Goal: Information Seeking & Learning: Find specific page/section

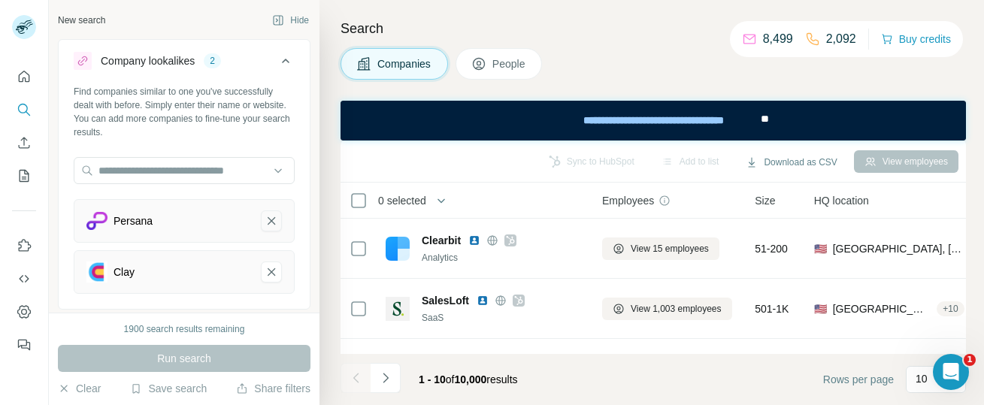
click at [272, 218] on icon "Persana-remove-button" at bounding box center [272, 220] width 14 height 15
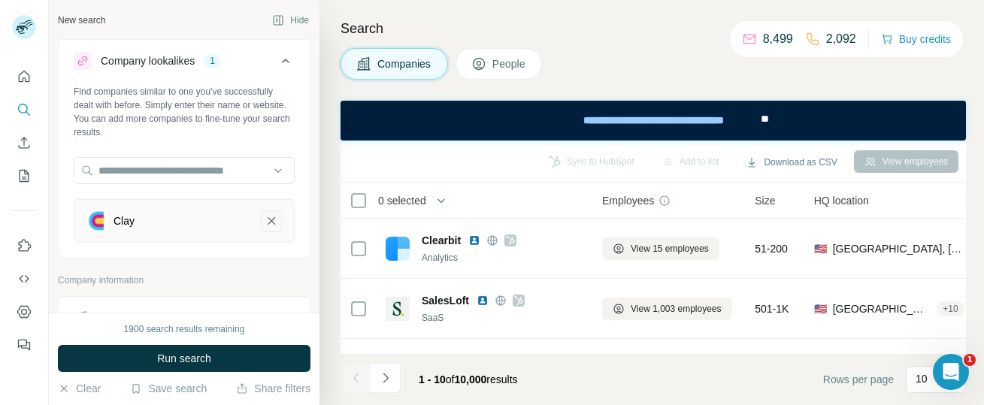
click at [272, 218] on icon "Clay-remove-button" at bounding box center [272, 220] width 14 height 15
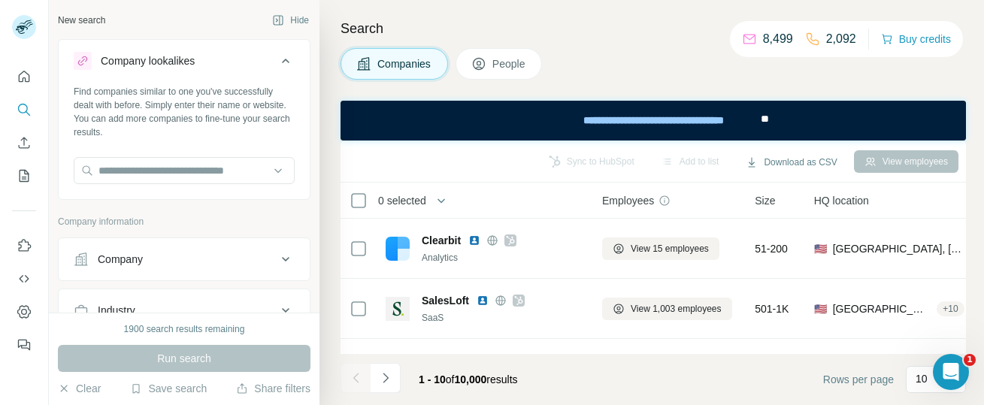
click at [516, 58] on span "People" at bounding box center [509, 63] width 35 height 15
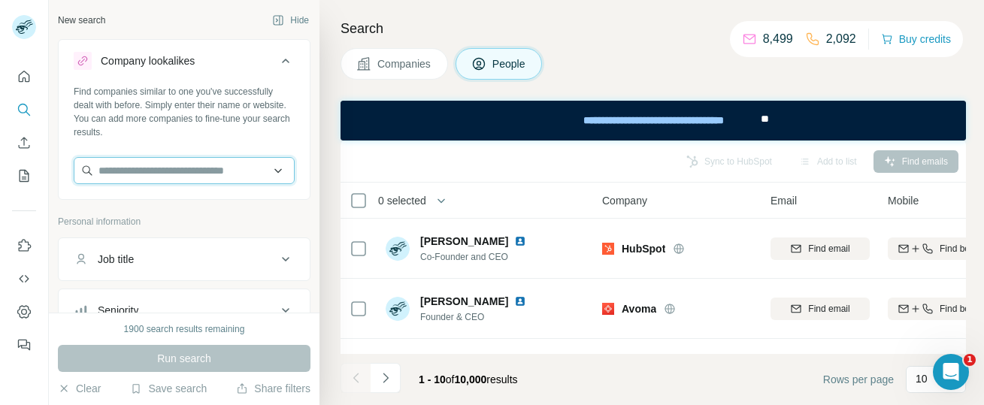
click at [201, 165] on input "text" at bounding box center [184, 170] width 221 height 27
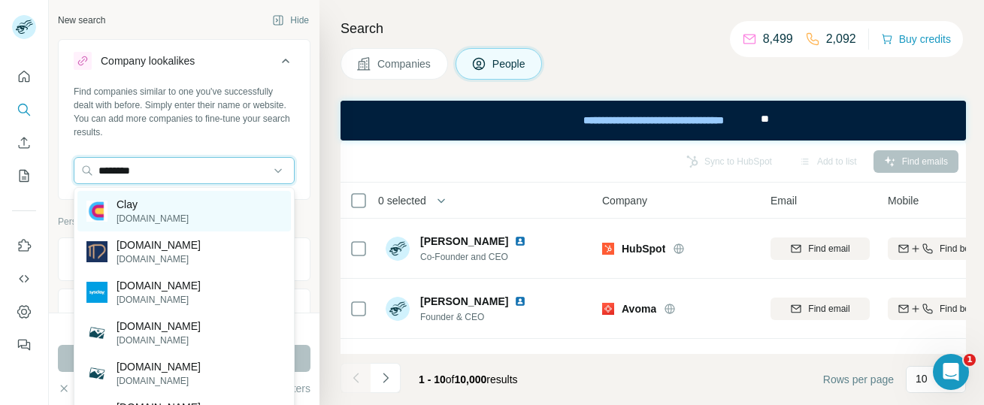
type input "********"
click at [175, 207] on div "Clay [DOMAIN_NAME]" at bounding box center [183, 211] width 213 height 41
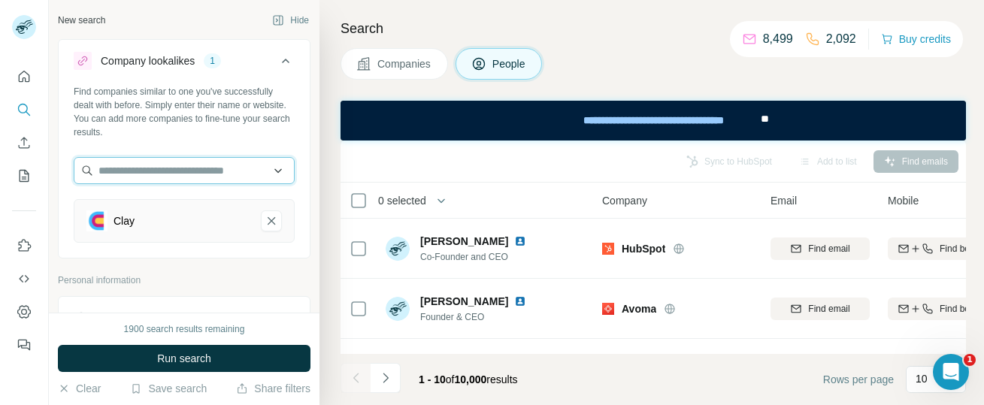
click at [159, 177] on input "text" at bounding box center [184, 170] width 221 height 27
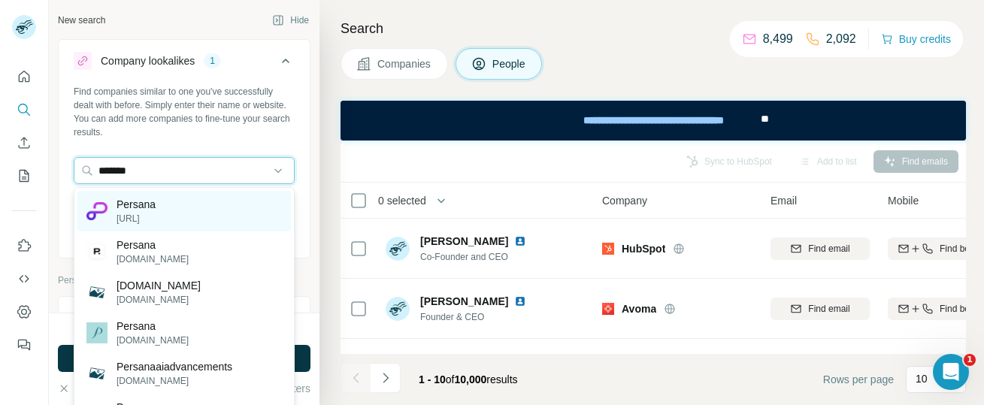
type input "*******"
click at [144, 216] on p "[URL]" at bounding box center [135, 219] width 39 height 14
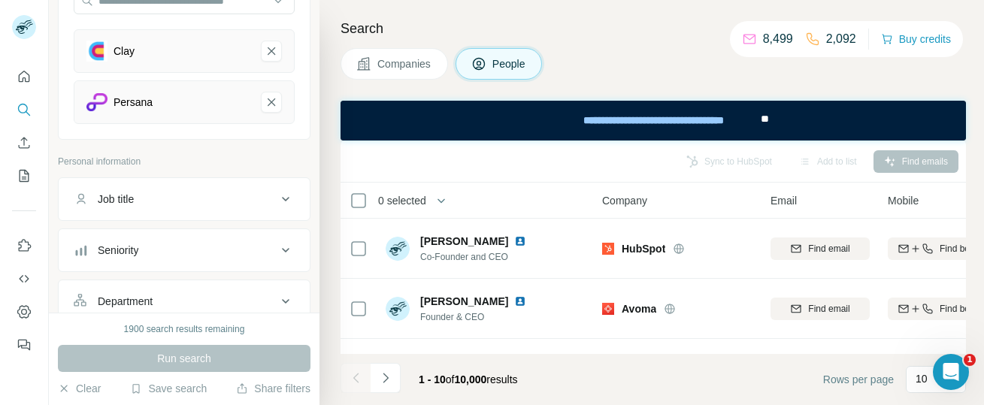
scroll to position [159, 0]
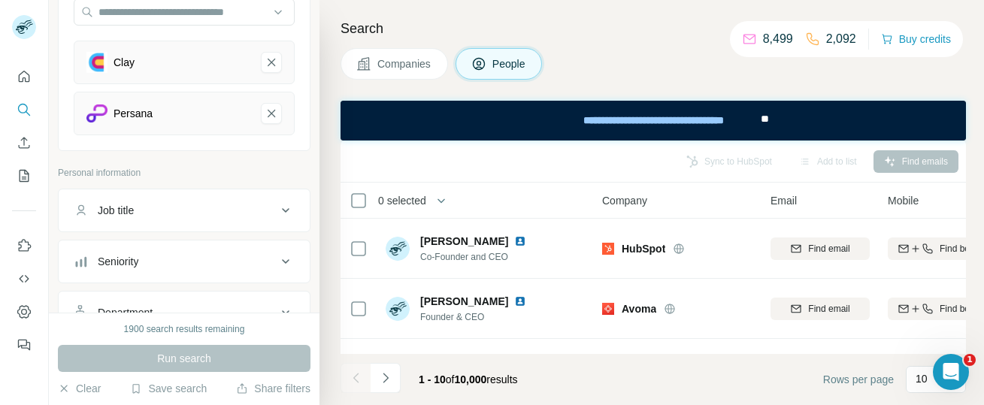
click at [161, 358] on div "Run search" at bounding box center [184, 358] width 252 height 27
click at [182, 358] on div "Run search" at bounding box center [184, 358] width 252 height 27
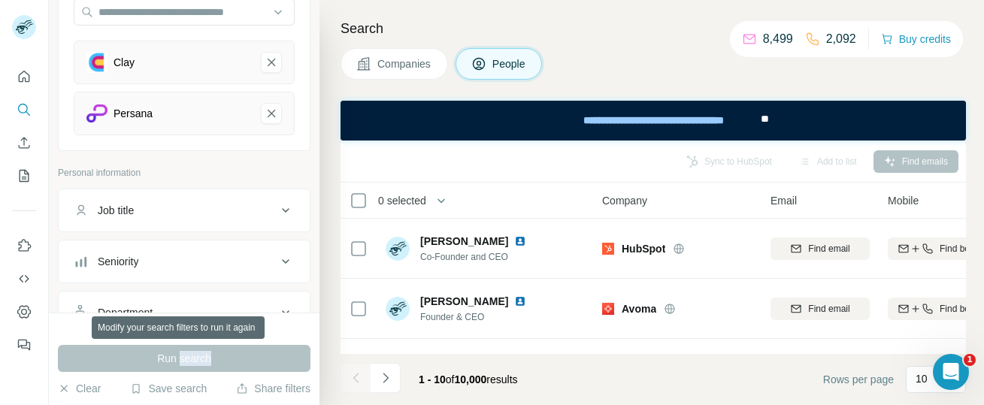
click at [182, 358] on div "Run search" at bounding box center [184, 358] width 252 height 27
click at [182, 357] on div "Run search" at bounding box center [184, 358] width 252 height 27
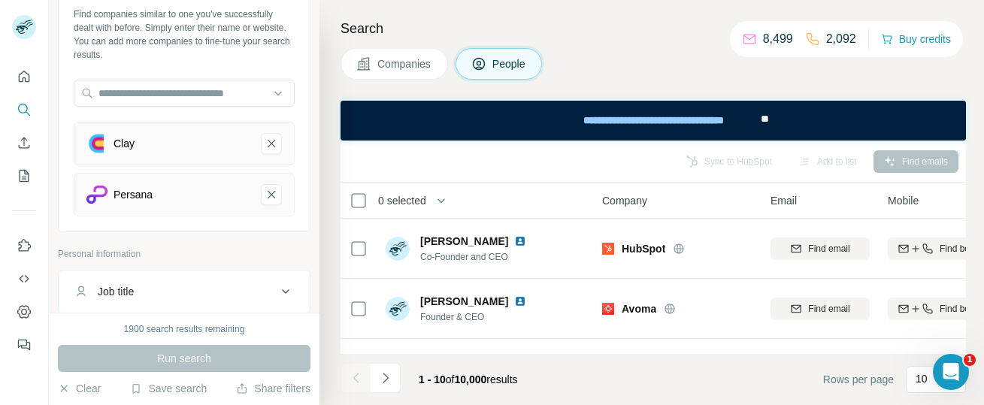
scroll to position [0, 0]
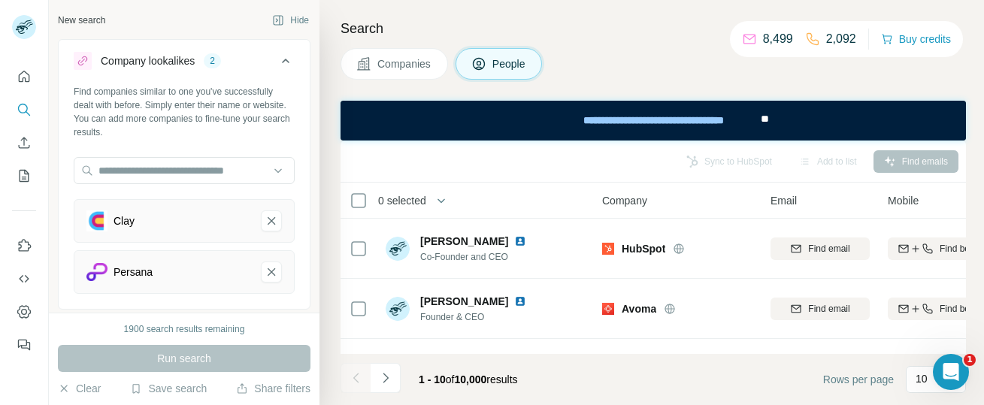
click at [378, 65] on span "Companies" at bounding box center [404, 63] width 55 height 15
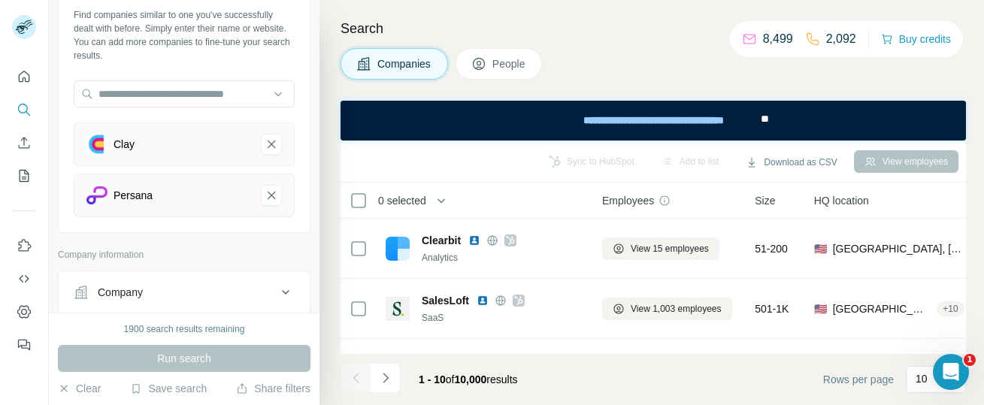
scroll to position [55, 0]
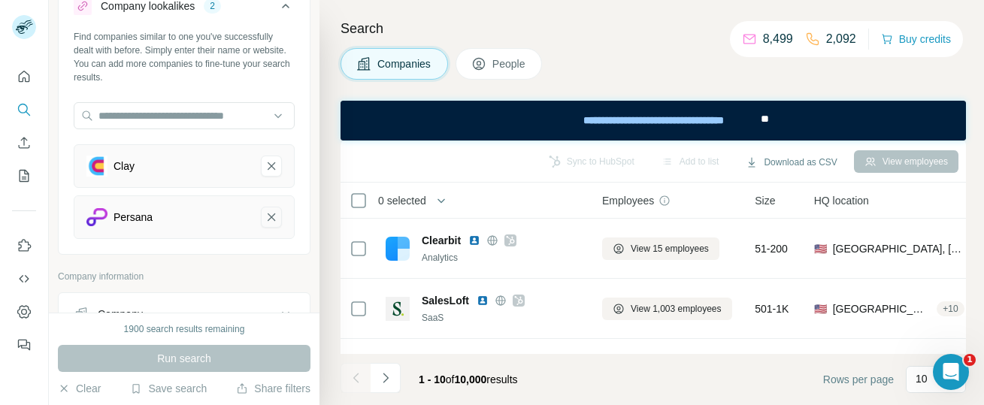
click at [271, 222] on icon "Persana-remove-button" at bounding box center [272, 217] width 14 height 15
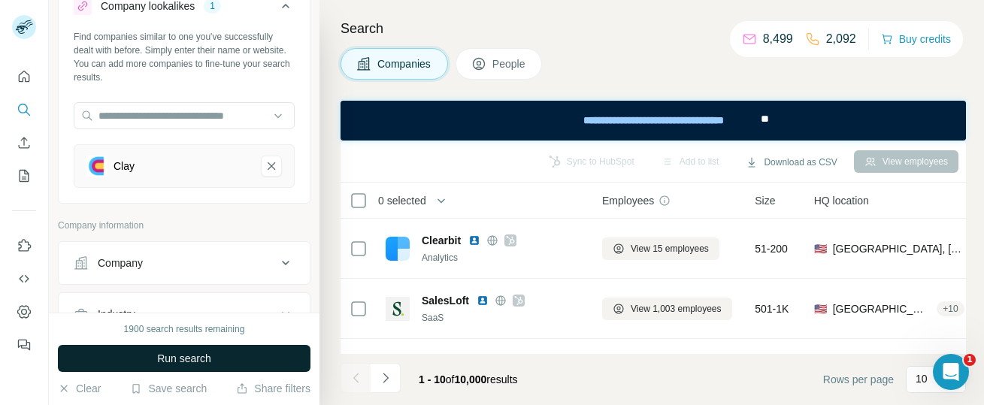
click at [200, 358] on span "Run search" at bounding box center [184, 358] width 54 height 15
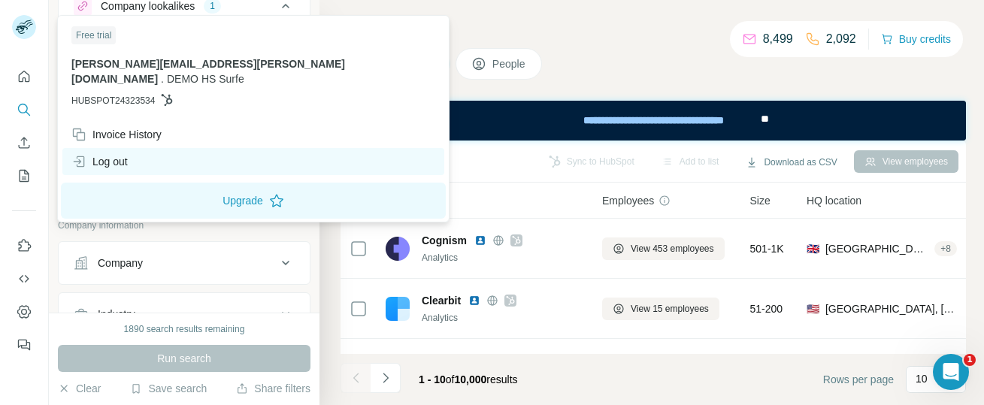
click at [118, 154] on div "Log out" at bounding box center [99, 161] width 56 height 15
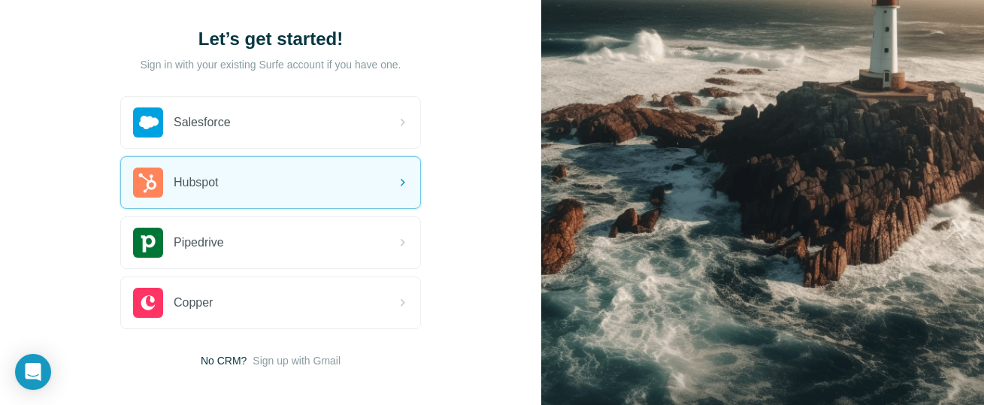
scroll to position [93, 0]
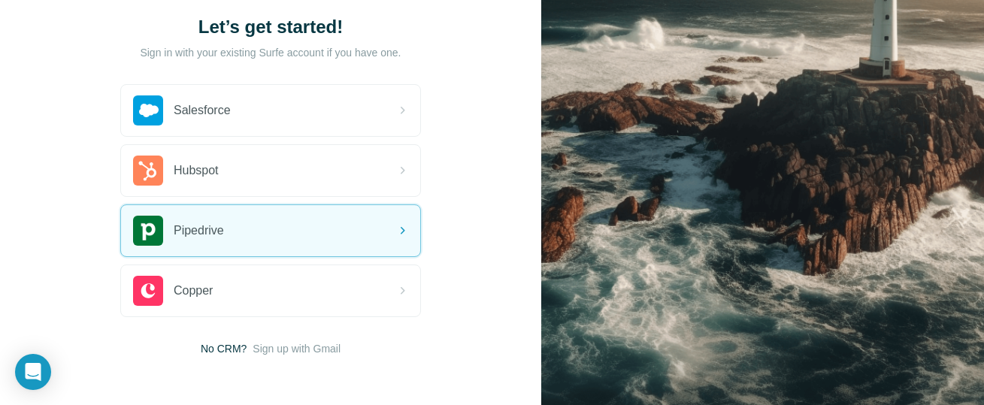
click at [296, 236] on div "Pipedrive" at bounding box center [270, 230] width 299 height 51
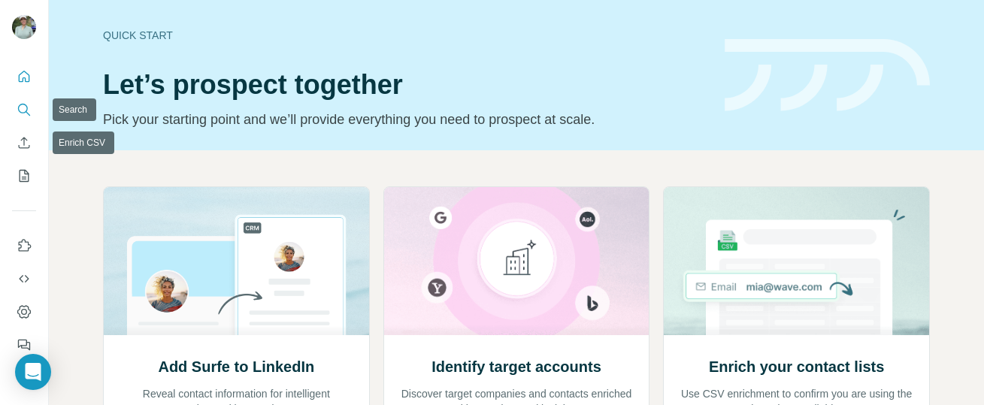
click at [23, 113] on icon "Search" at bounding box center [23, 109] width 10 height 10
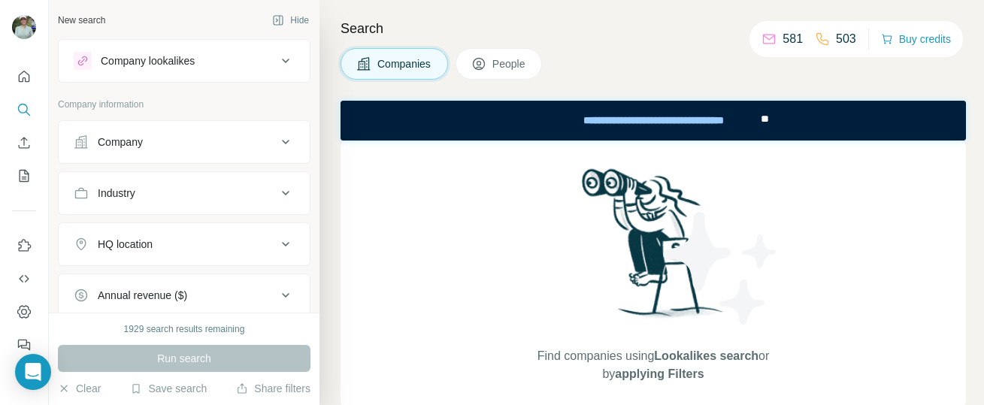
click at [288, 54] on icon at bounding box center [286, 61] width 18 height 18
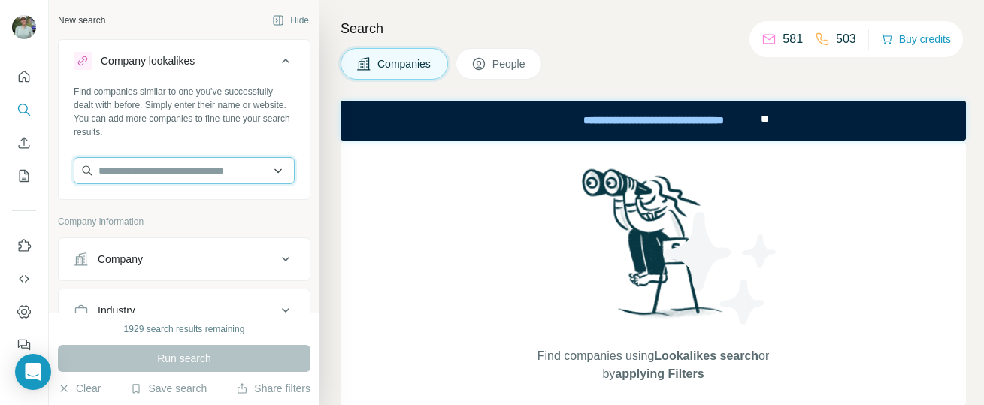
click at [147, 168] on input "text" at bounding box center [184, 170] width 221 height 27
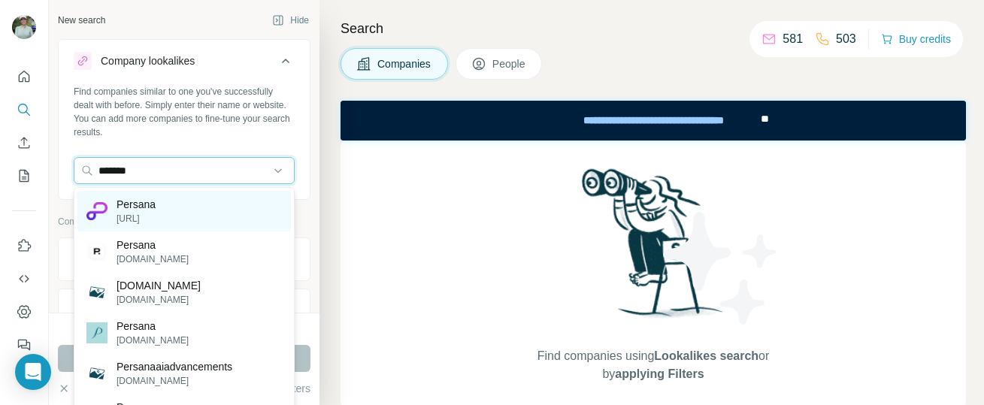
type input "*******"
click at [144, 207] on p "Persana" at bounding box center [135, 204] width 39 height 15
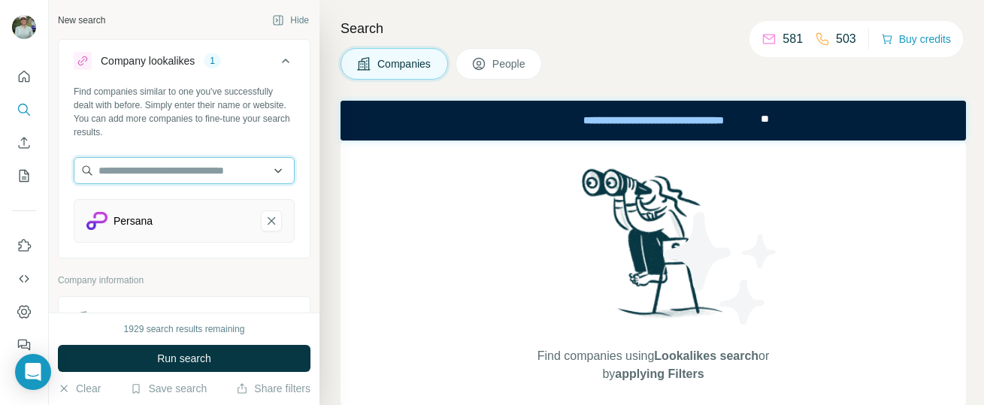
click at [141, 176] on input "text" at bounding box center [184, 170] width 221 height 27
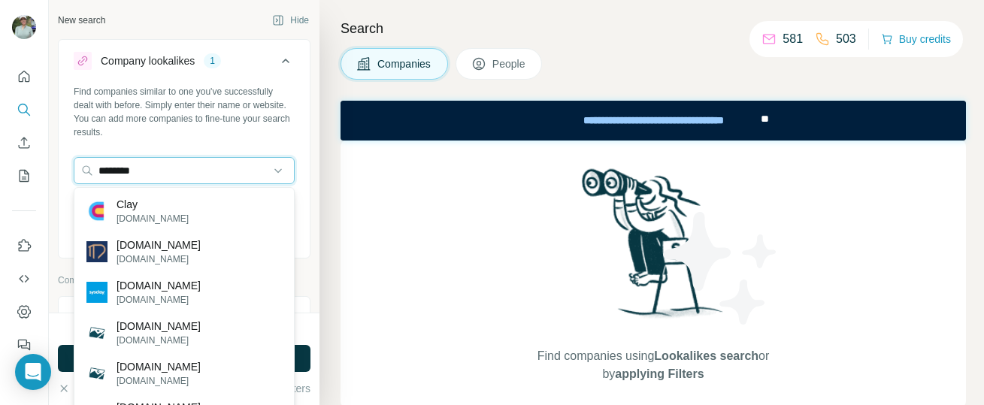
type input "********"
click at [132, 202] on p "Clay" at bounding box center [152, 204] width 72 height 15
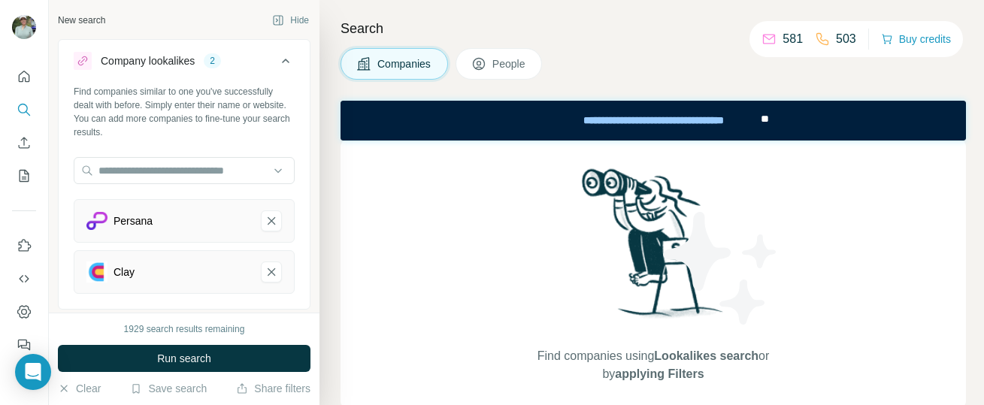
click at [159, 377] on div "1929 search results remaining Run search Clear Save search Share filters" at bounding box center [184, 359] width 271 height 92
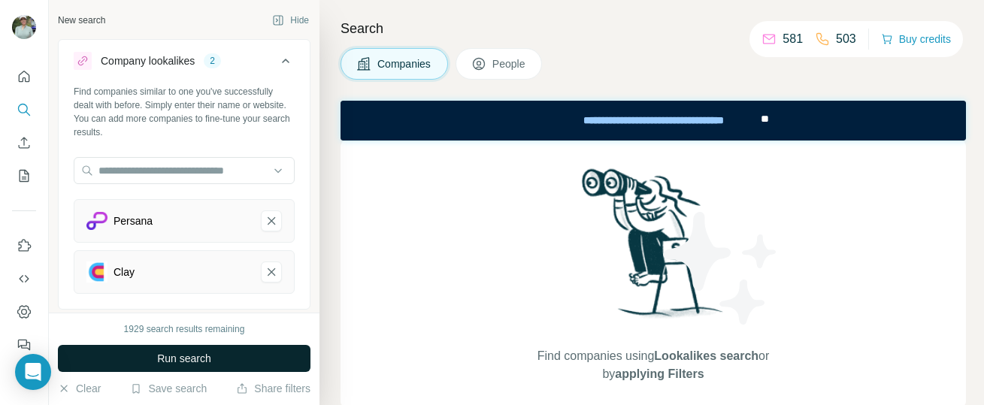
click at [160, 367] on button "Run search" at bounding box center [184, 358] width 252 height 27
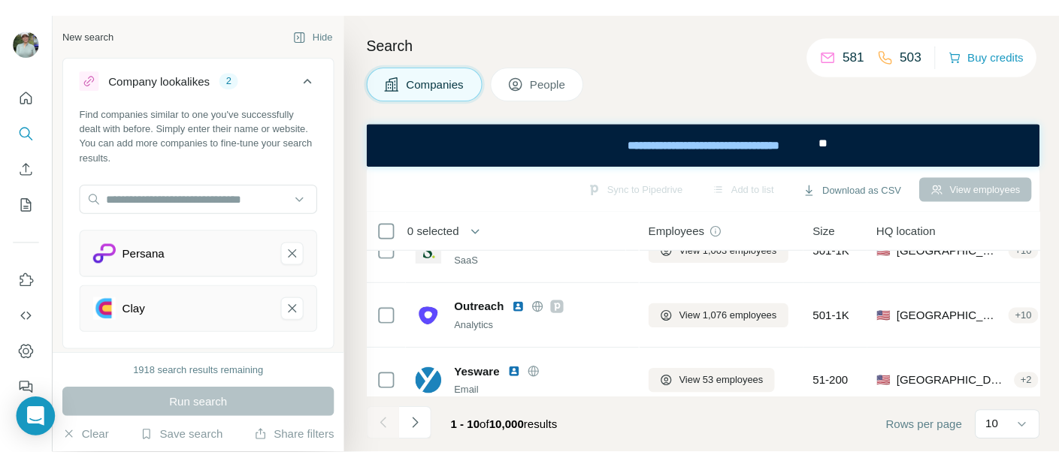
scroll to position [90, 0]
